Goal: Task Accomplishment & Management: Use online tool/utility

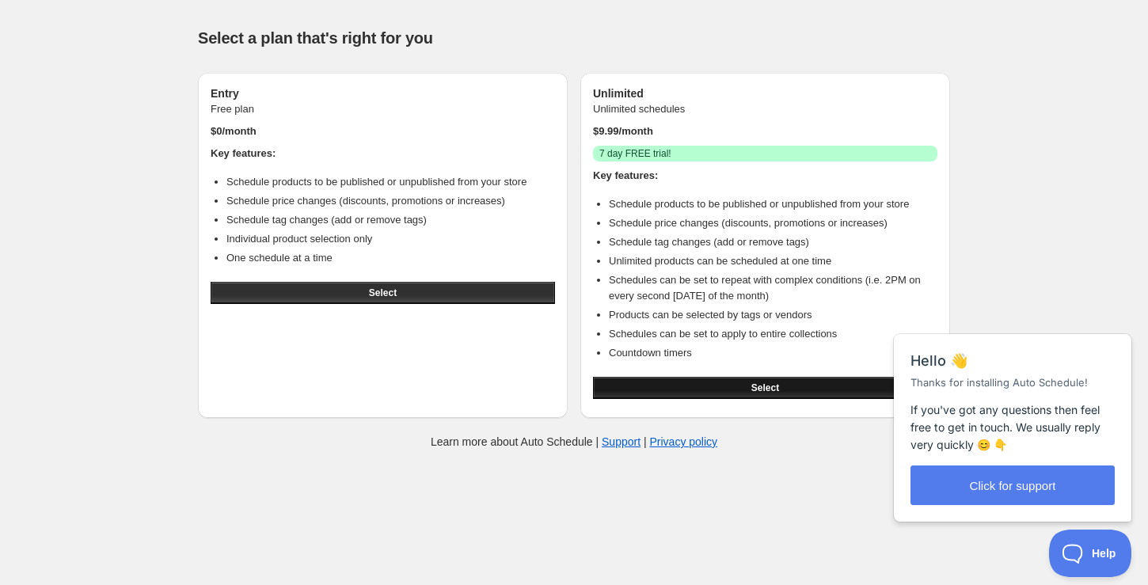
click at [777, 385] on span "Select" at bounding box center [765, 387] width 28 height 13
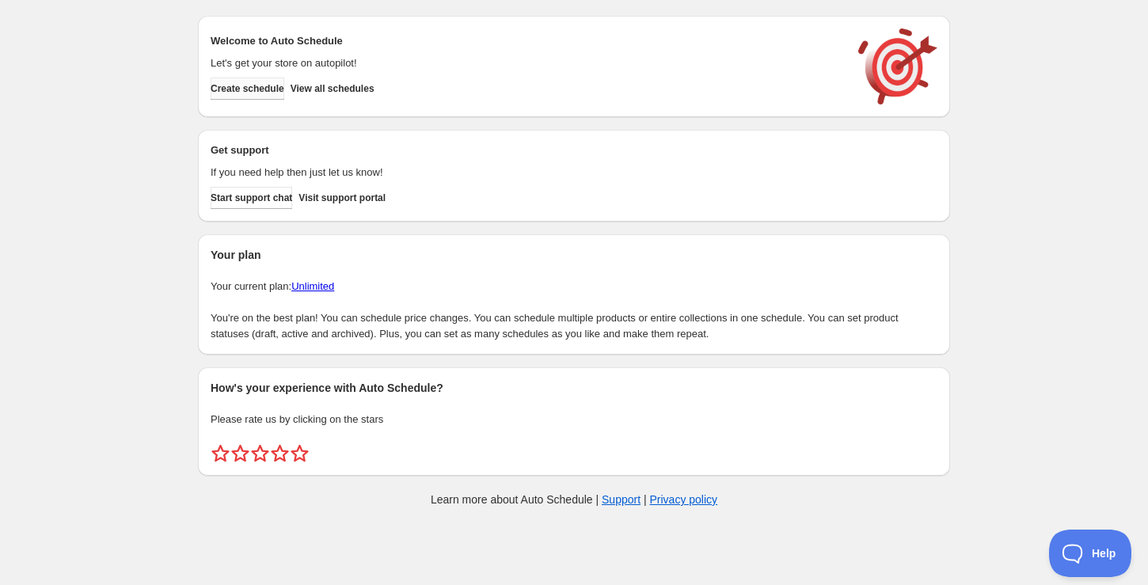
click at [249, 88] on span "Create schedule" at bounding box center [248, 88] width 74 height 13
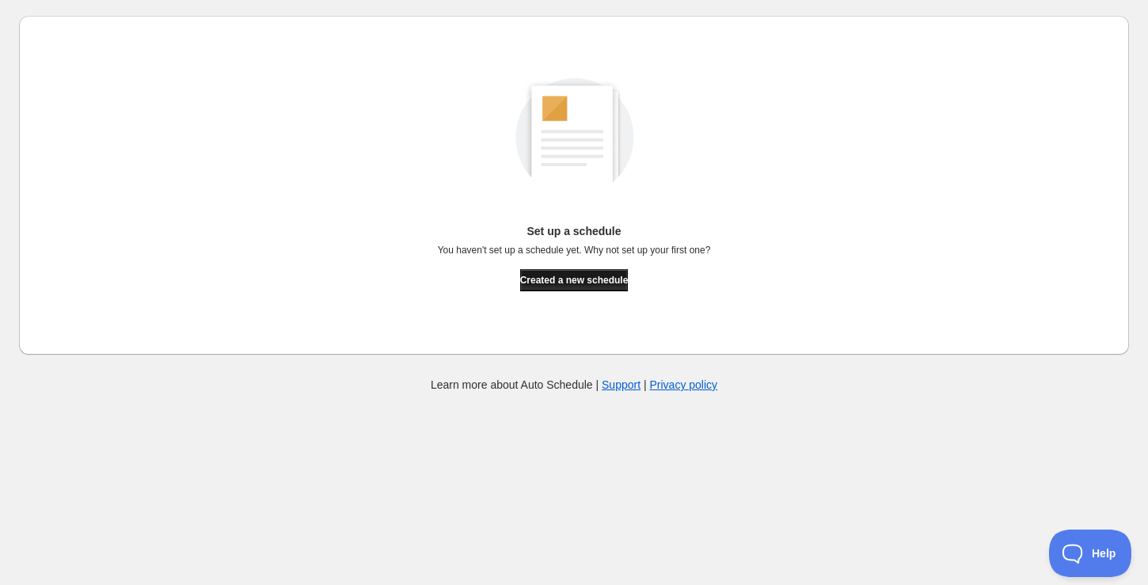
click at [584, 275] on span "Created a new schedule" at bounding box center [574, 280] width 108 height 13
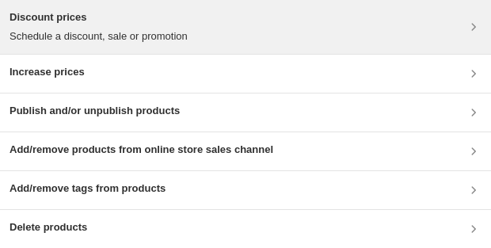
click at [229, 42] on div "Discount prices Schedule a discount, sale or promotion" at bounding box center [245, 26] width 472 height 35
